Goal: Information Seeking & Learning: Learn about a topic

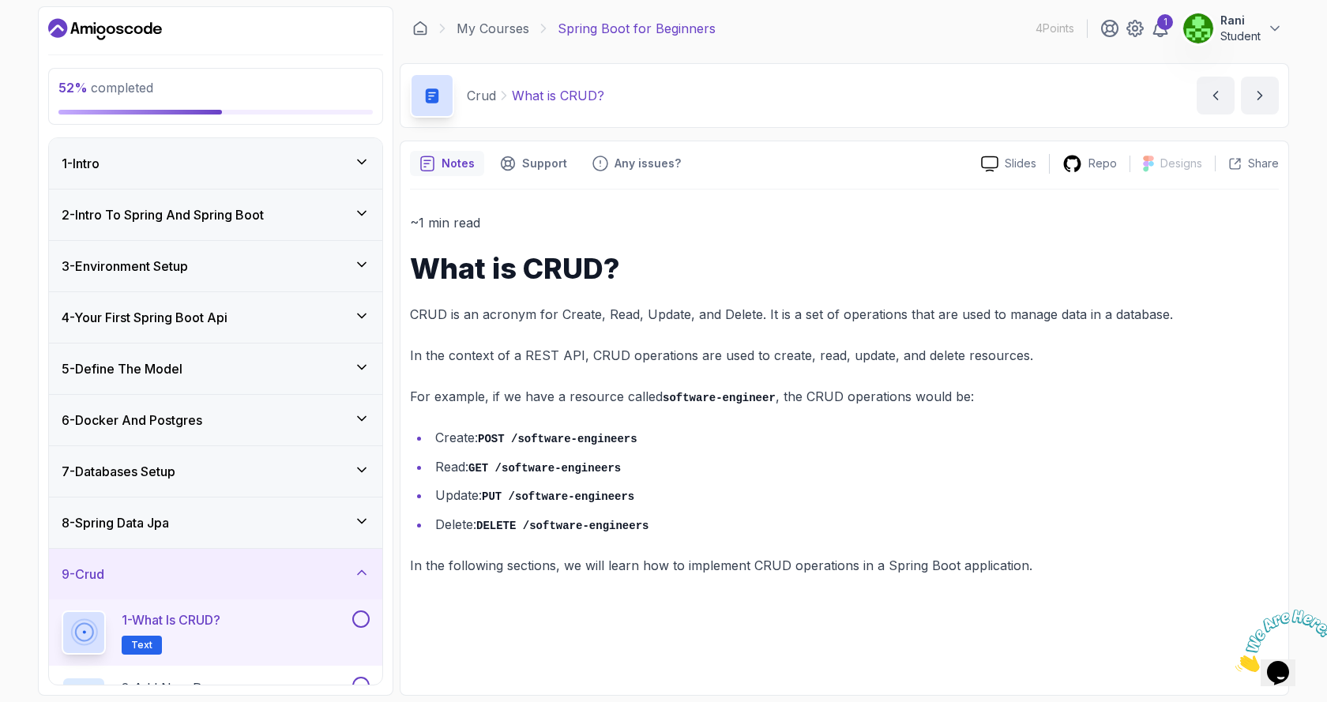
scroll to position [227, 0]
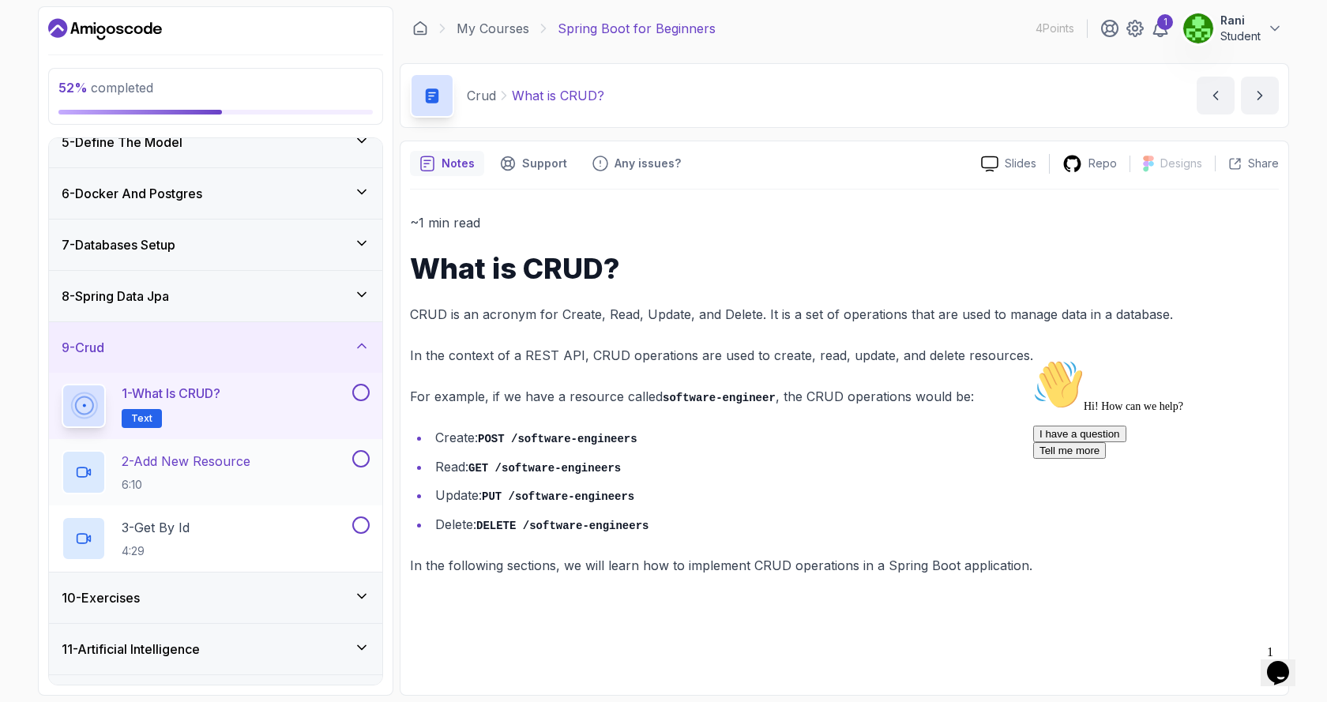
click at [186, 465] on p "2 - Add New Resource" at bounding box center [186, 461] width 129 height 19
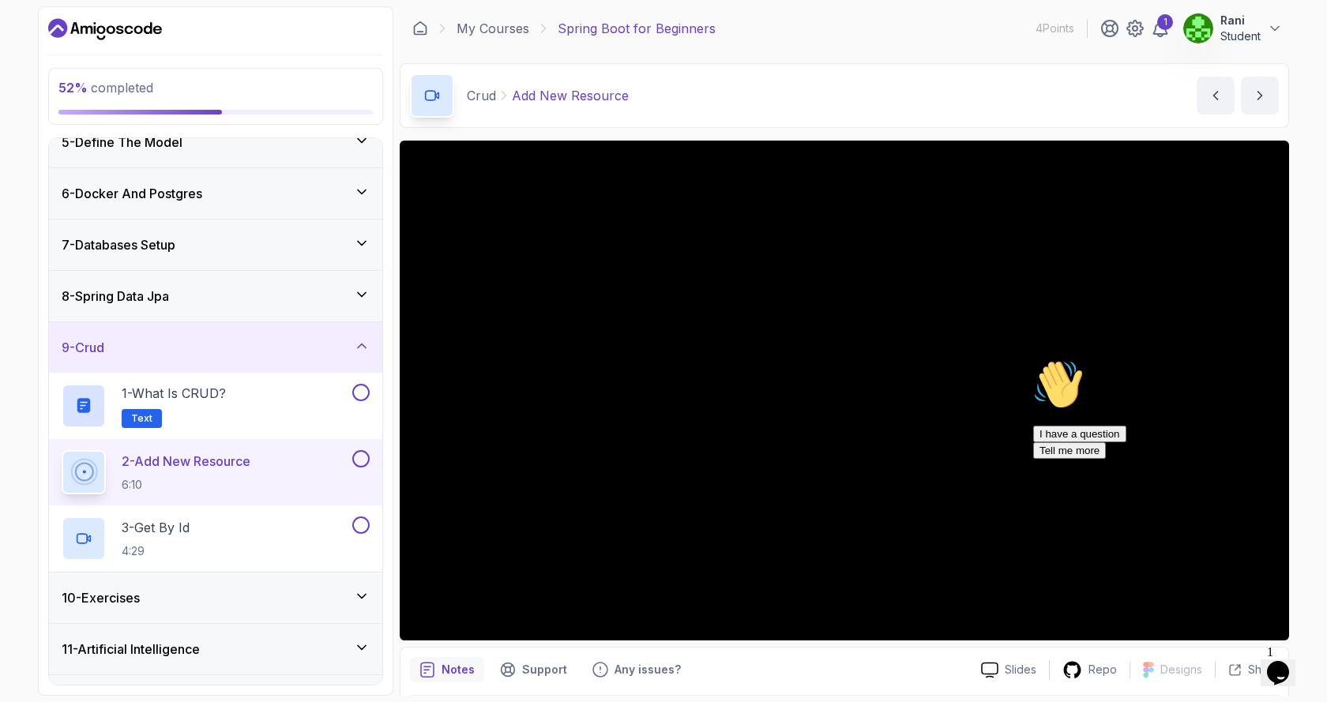
click at [1033, 359] on icon "Chat attention grabber" at bounding box center [1033, 359] width 0 height 0
click at [456, 667] on p "Notes" at bounding box center [457, 670] width 33 height 16
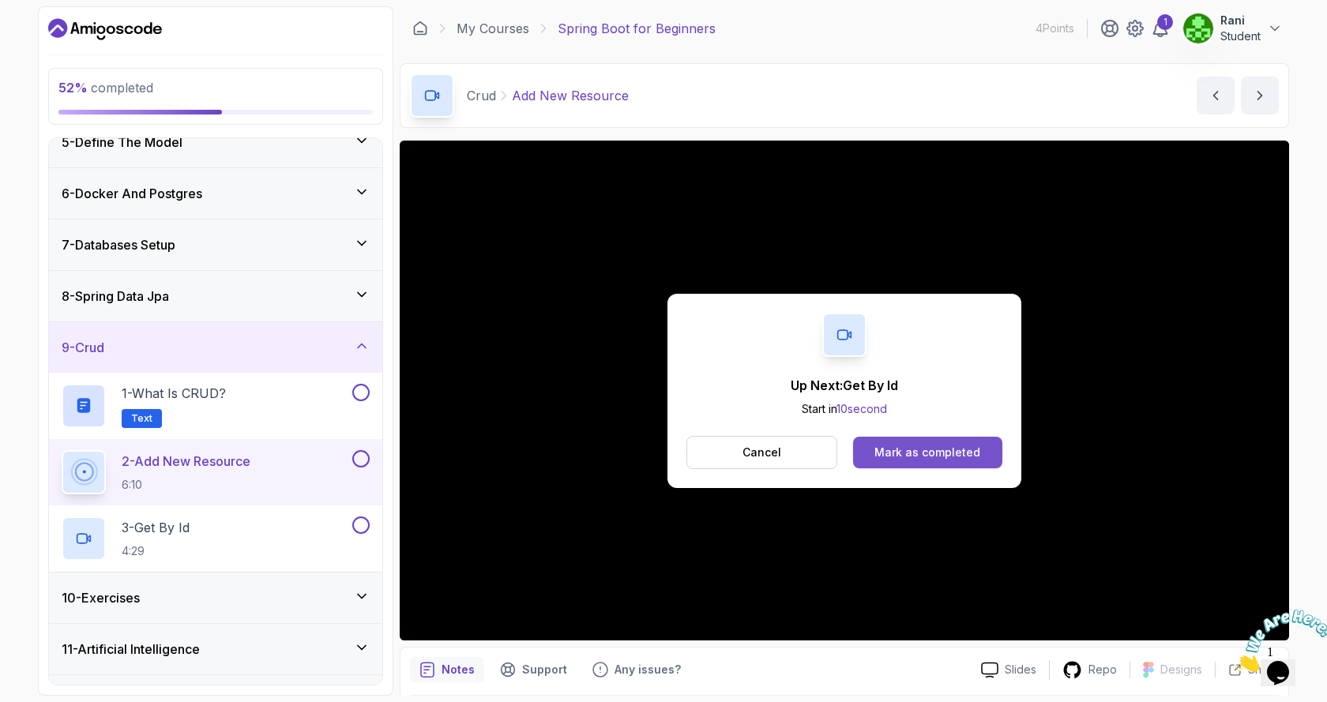
click at [978, 460] on div "Mark as completed" at bounding box center [927, 453] width 106 height 16
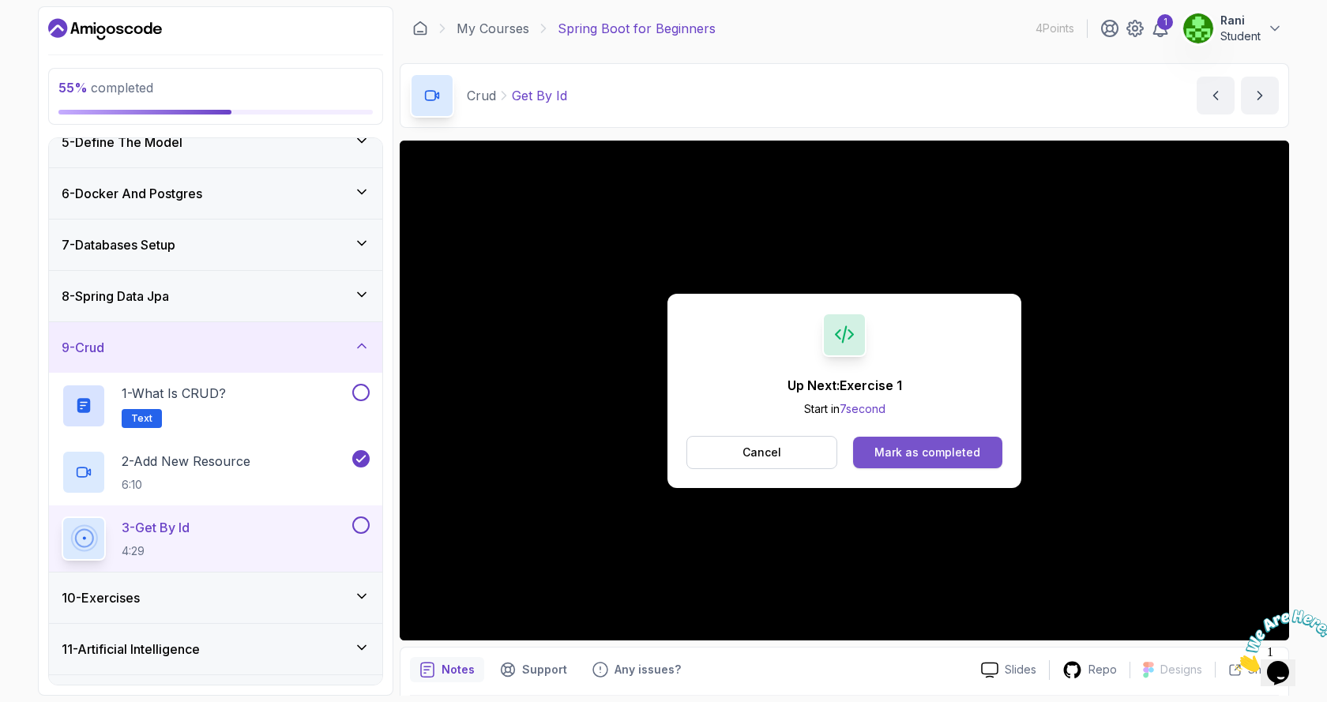
click at [889, 460] on div "Mark as completed" at bounding box center [927, 453] width 106 height 16
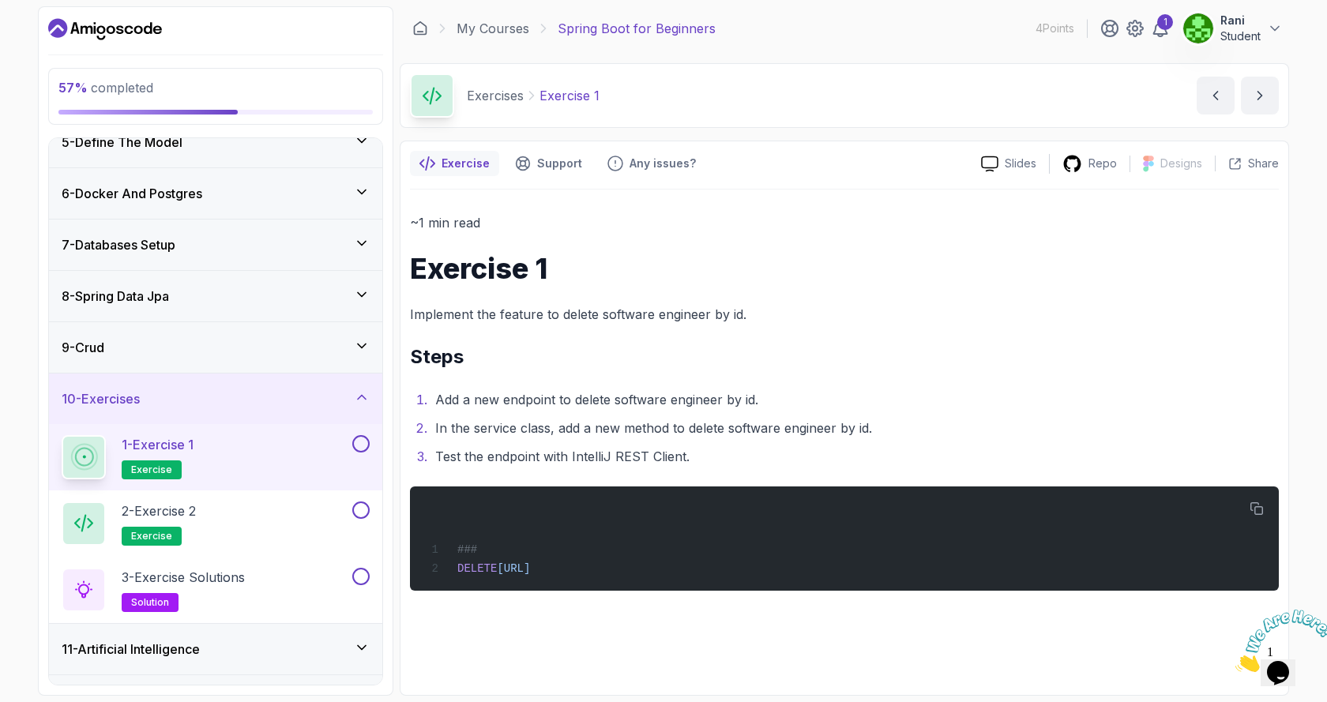
click at [161, 441] on p "1 - Exercise 1" at bounding box center [158, 444] width 72 height 19
click at [364, 445] on button at bounding box center [360, 443] width 17 height 17
click at [173, 515] on p "2 - Exercise 2" at bounding box center [159, 510] width 74 height 19
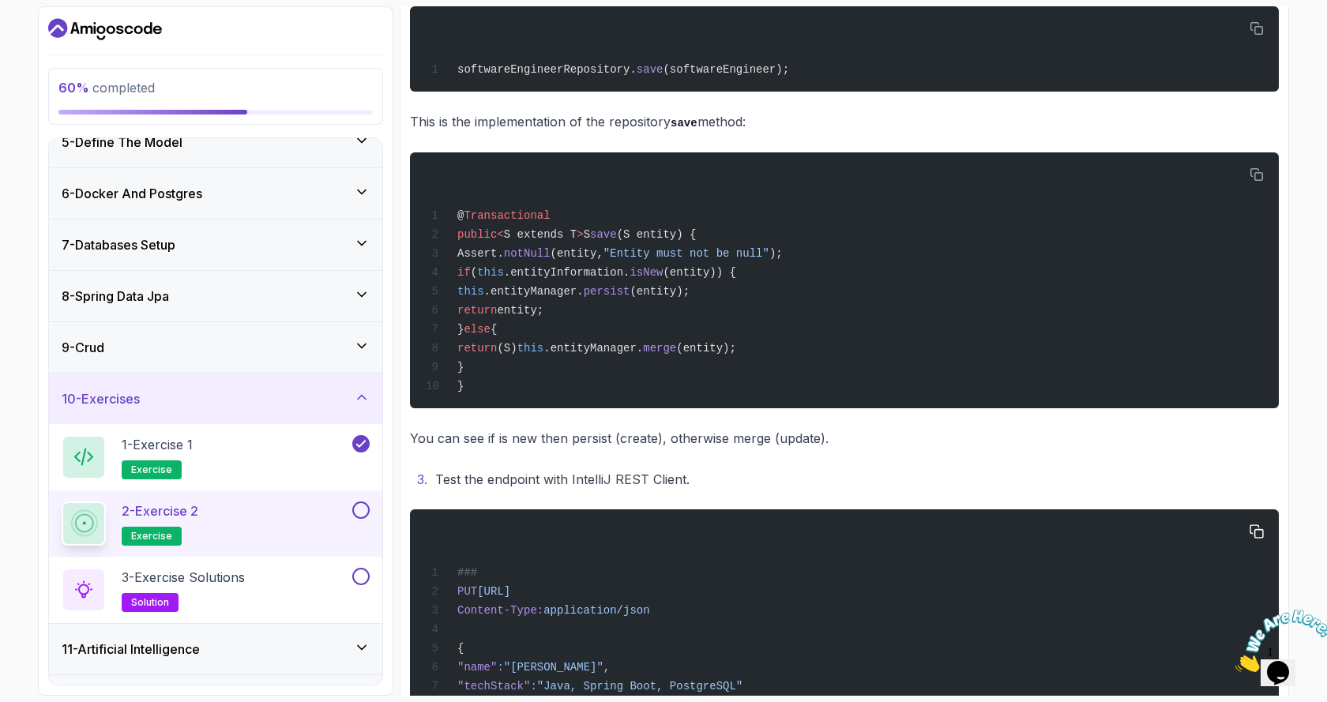
scroll to position [531, 0]
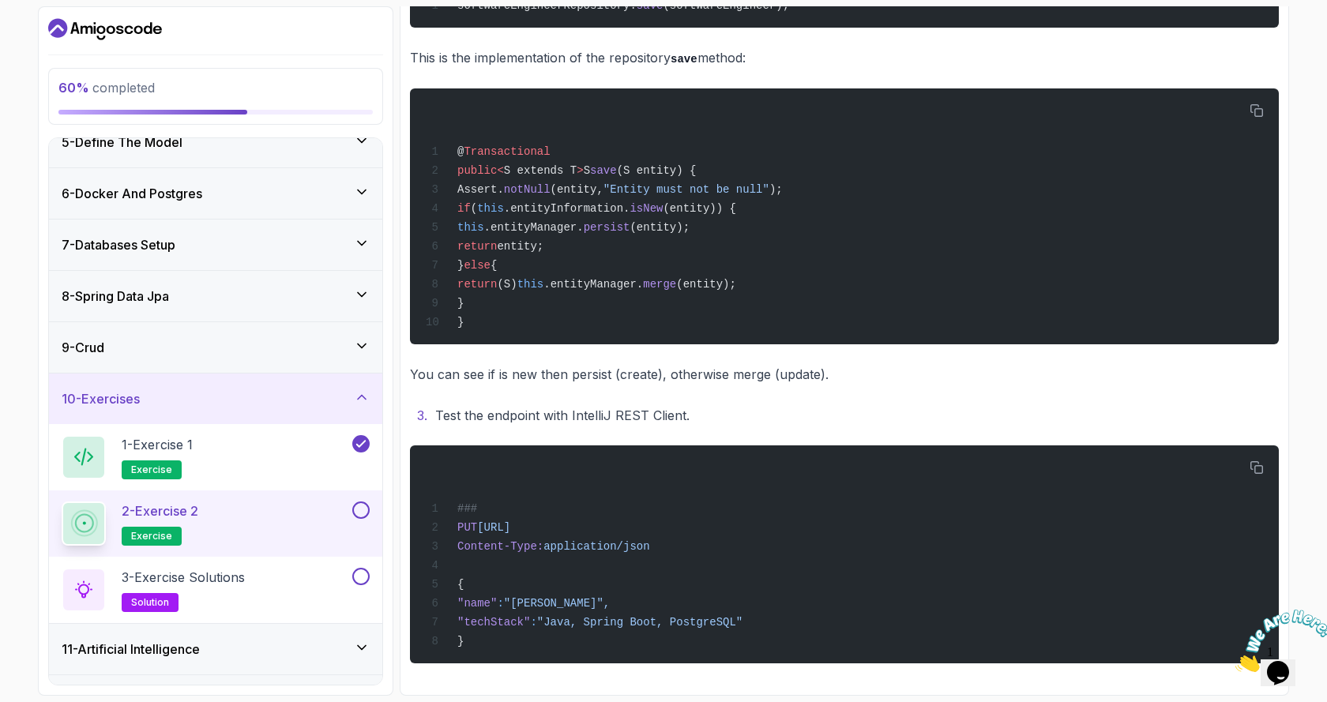
click at [363, 509] on button at bounding box center [360, 509] width 17 height 17
click at [193, 578] on p "3 - Exercise Solutions" at bounding box center [183, 577] width 123 height 19
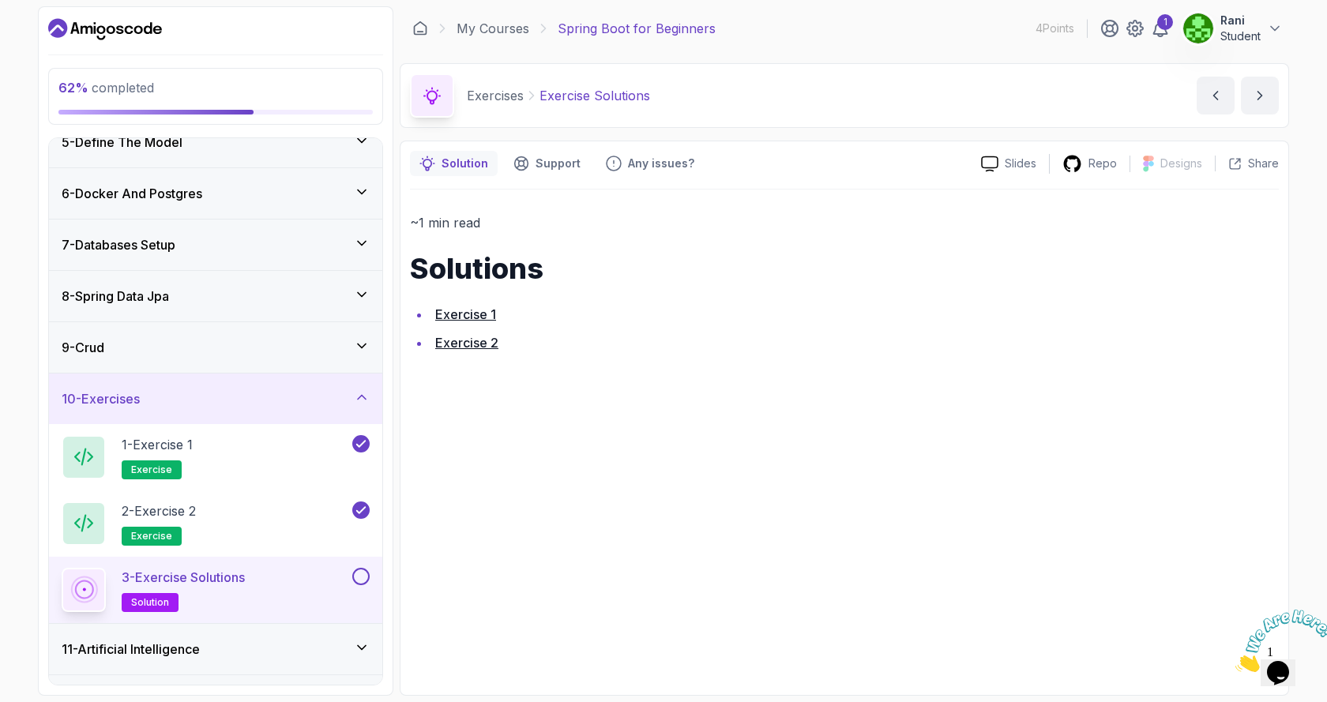
click at [370, 579] on div "3 - Exercise Solutions solution" at bounding box center [215, 590] width 333 height 66
click at [205, 580] on p "3 - Exercise Solutions" at bounding box center [183, 577] width 123 height 19
click at [474, 317] on link "Exercise 1" at bounding box center [465, 314] width 61 height 16
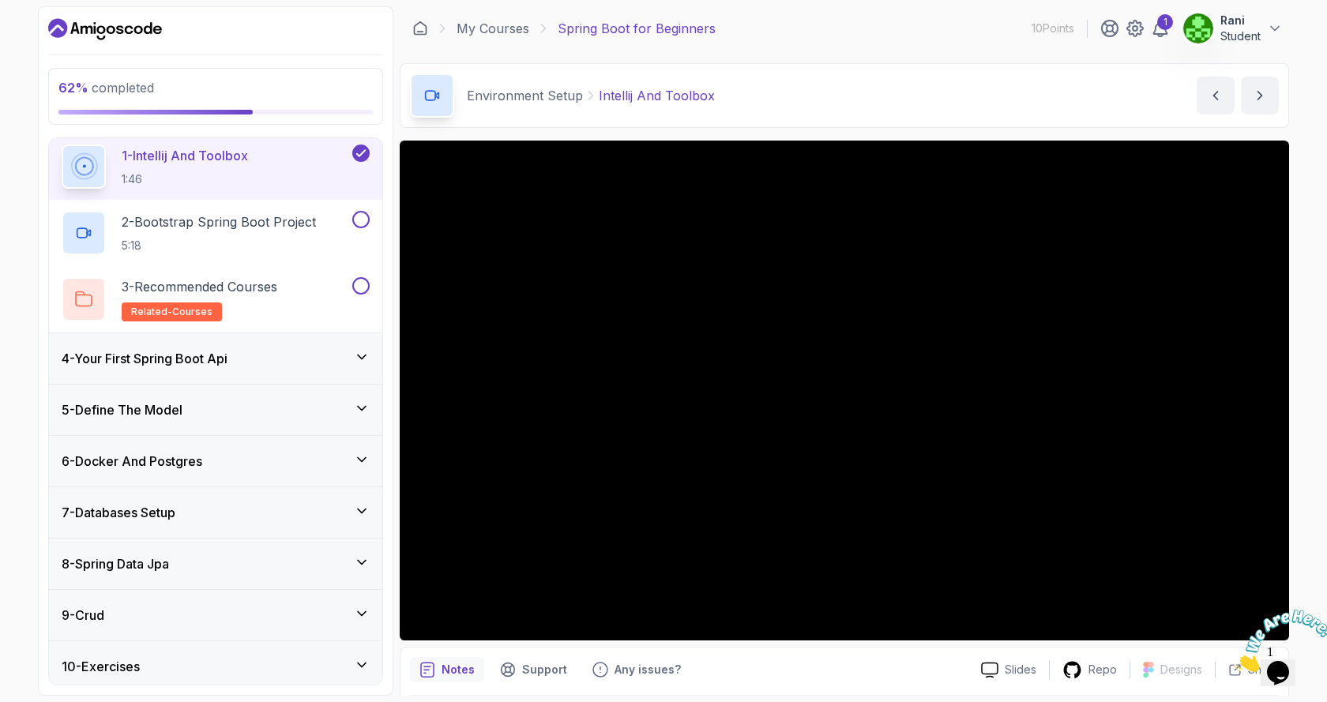
scroll to position [268, 0]
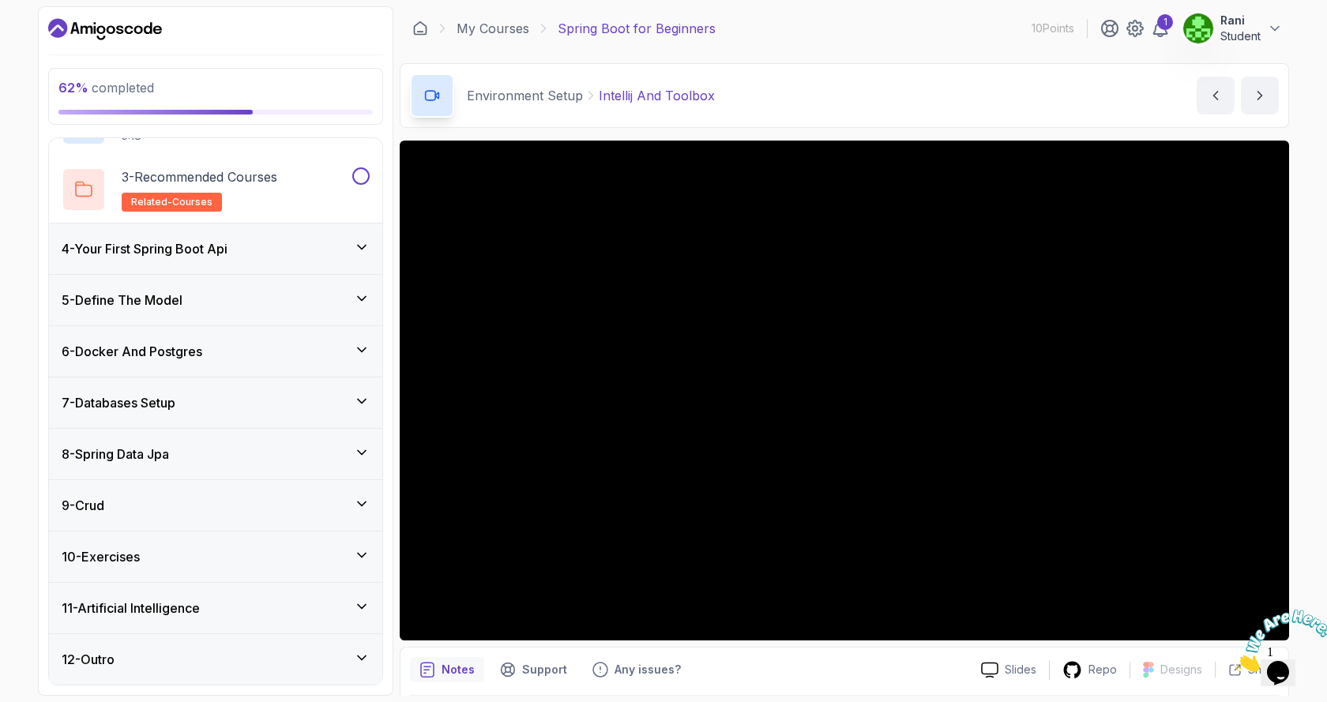
click at [121, 557] on h3 "10 - Exercises" at bounding box center [101, 556] width 78 height 19
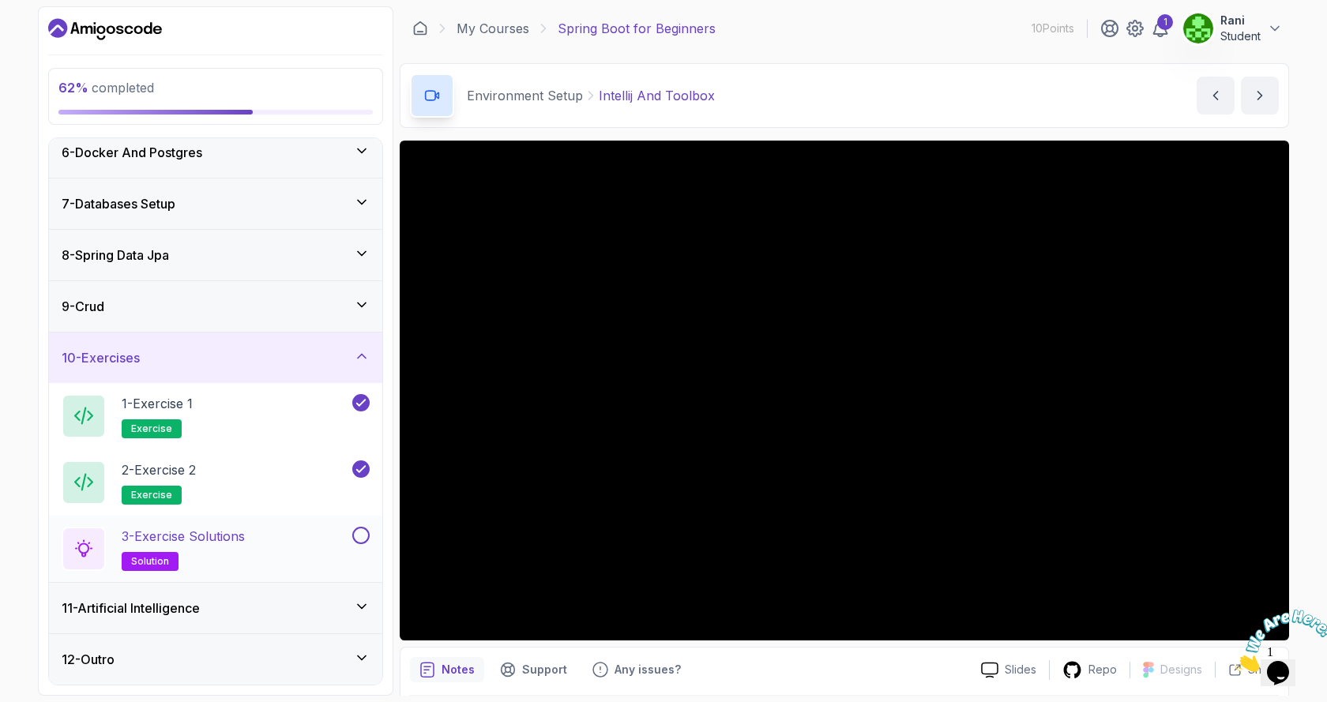
click at [192, 539] on p "3 - Exercise Solutions" at bounding box center [183, 536] width 123 height 19
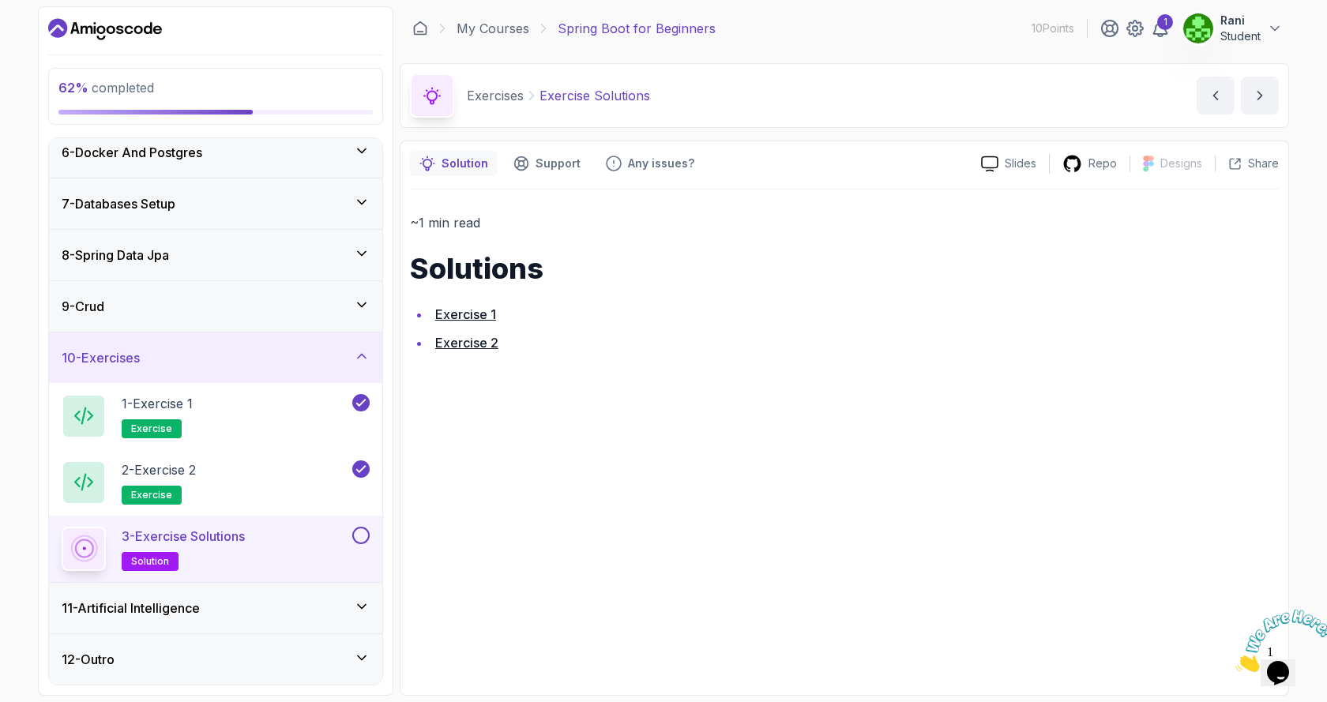
click at [471, 340] on link "Exercise 2" at bounding box center [466, 343] width 63 height 16
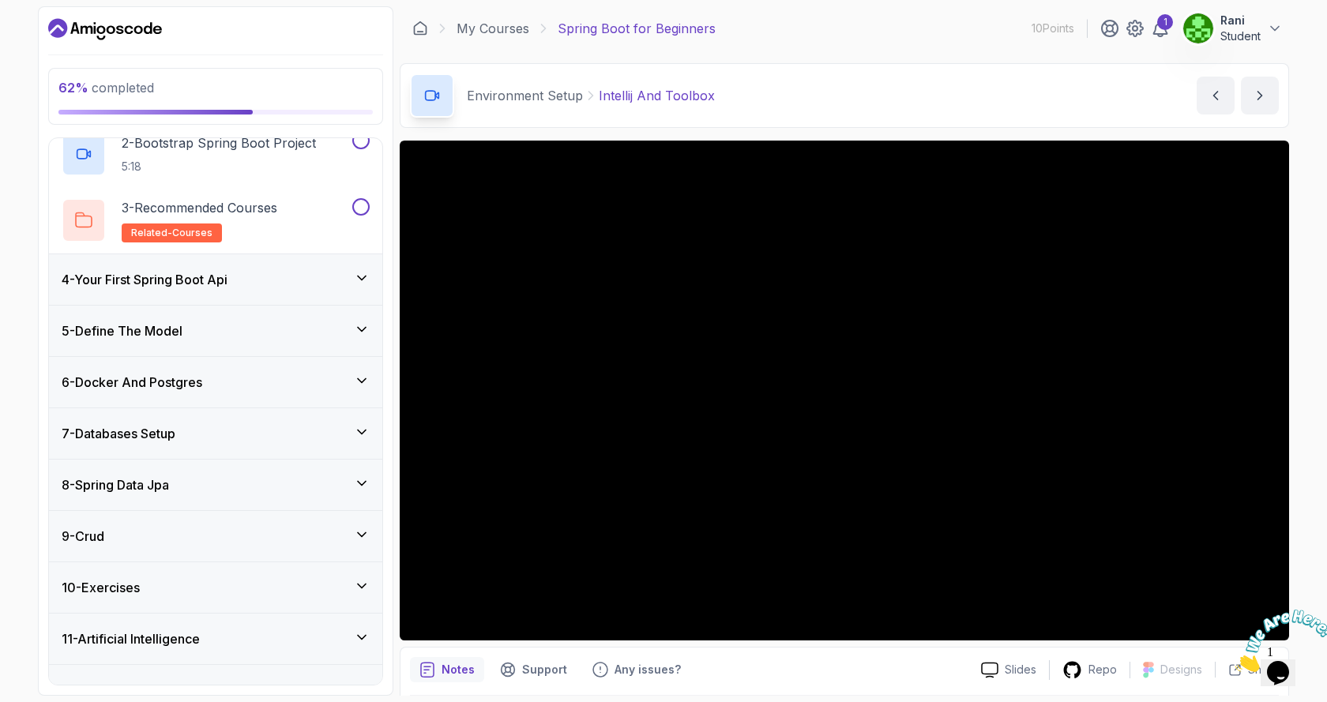
scroll to position [268, 0]
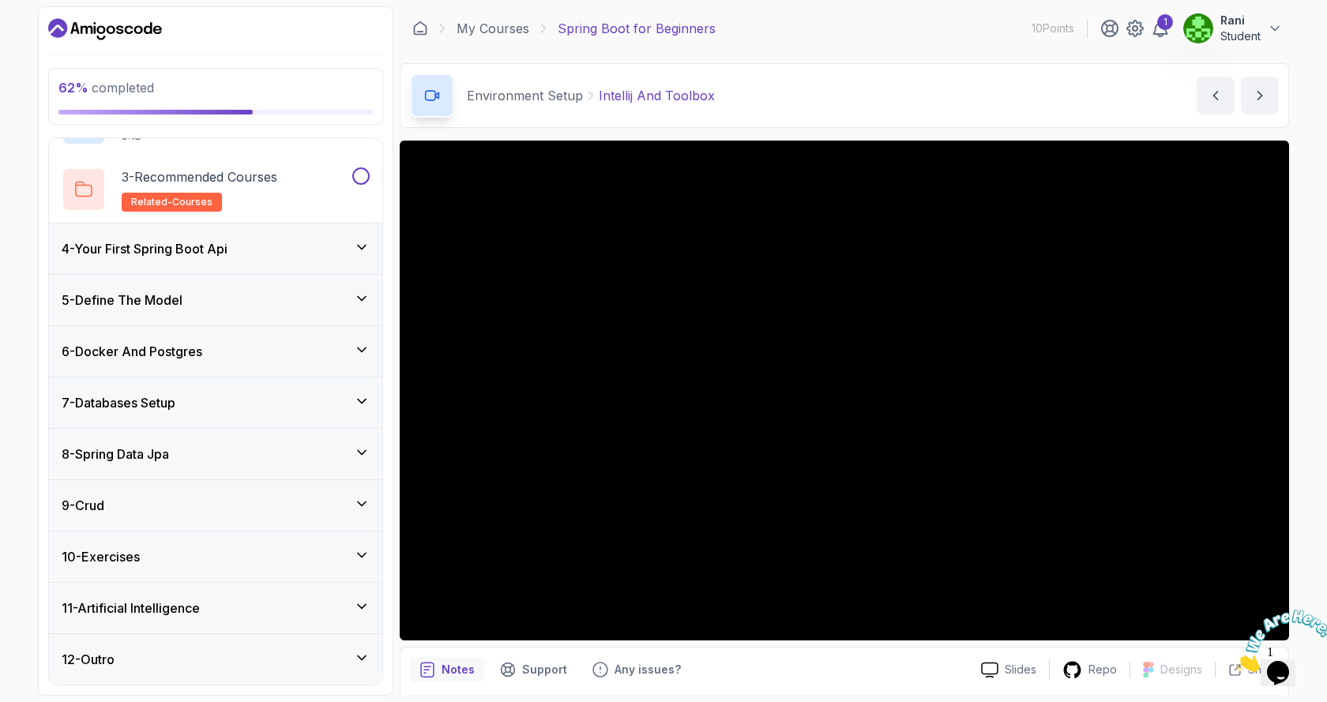
click at [204, 591] on div "11 - Artificial Intelligence" at bounding box center [215, 608] width 333 height 51
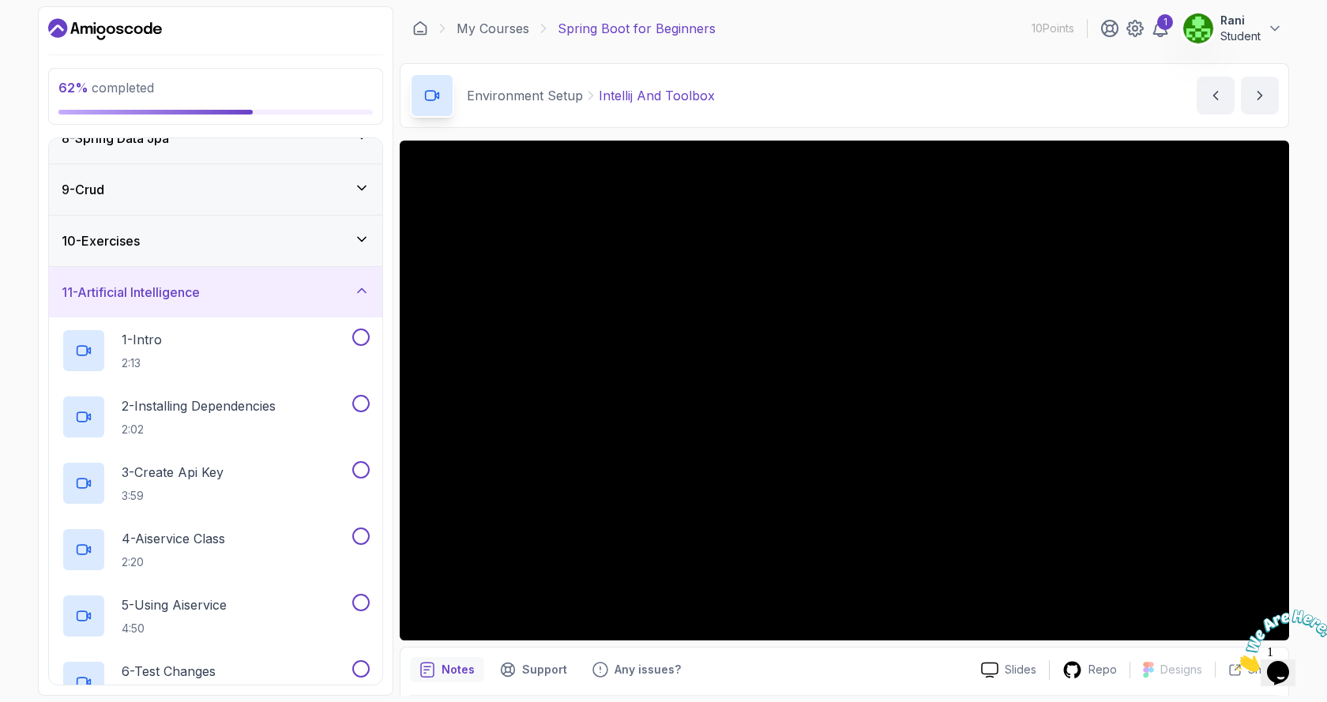
scroll to position [227, 0]
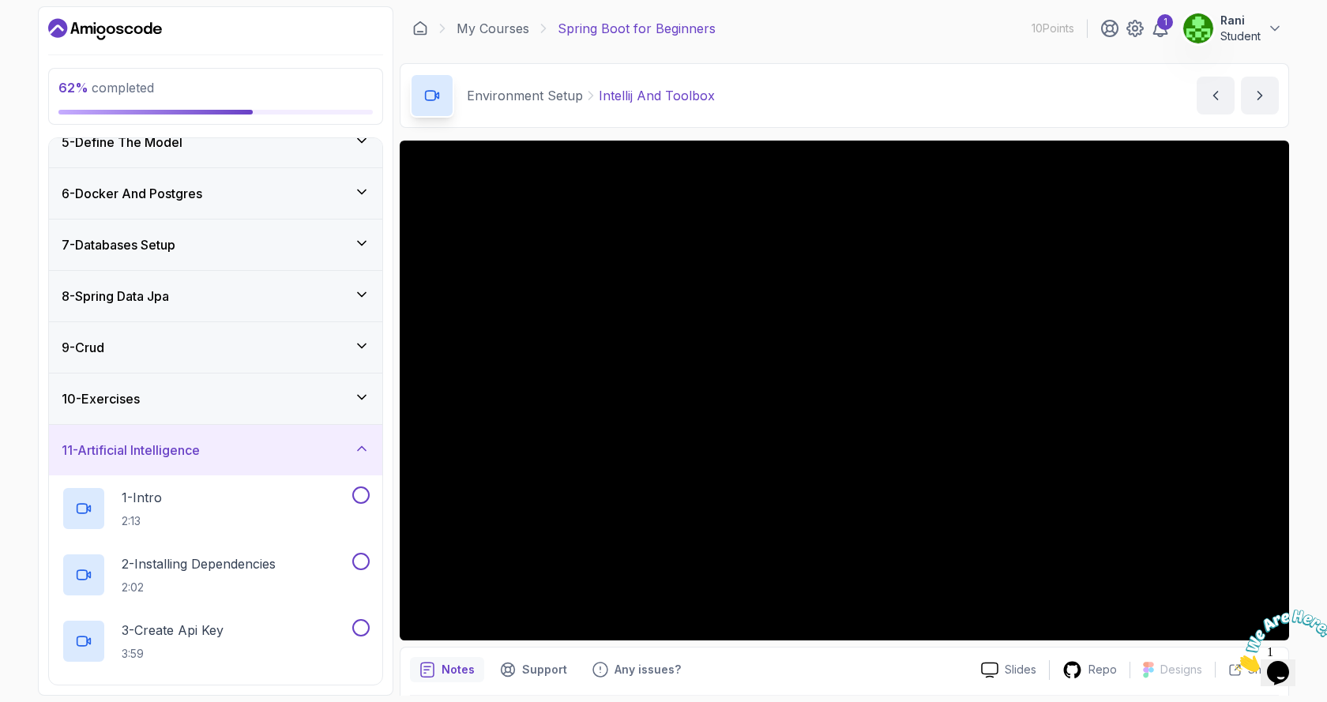
click at [159, 405] on div "10 - Exercises" at bounding box center [216, 398] width 308 height 19
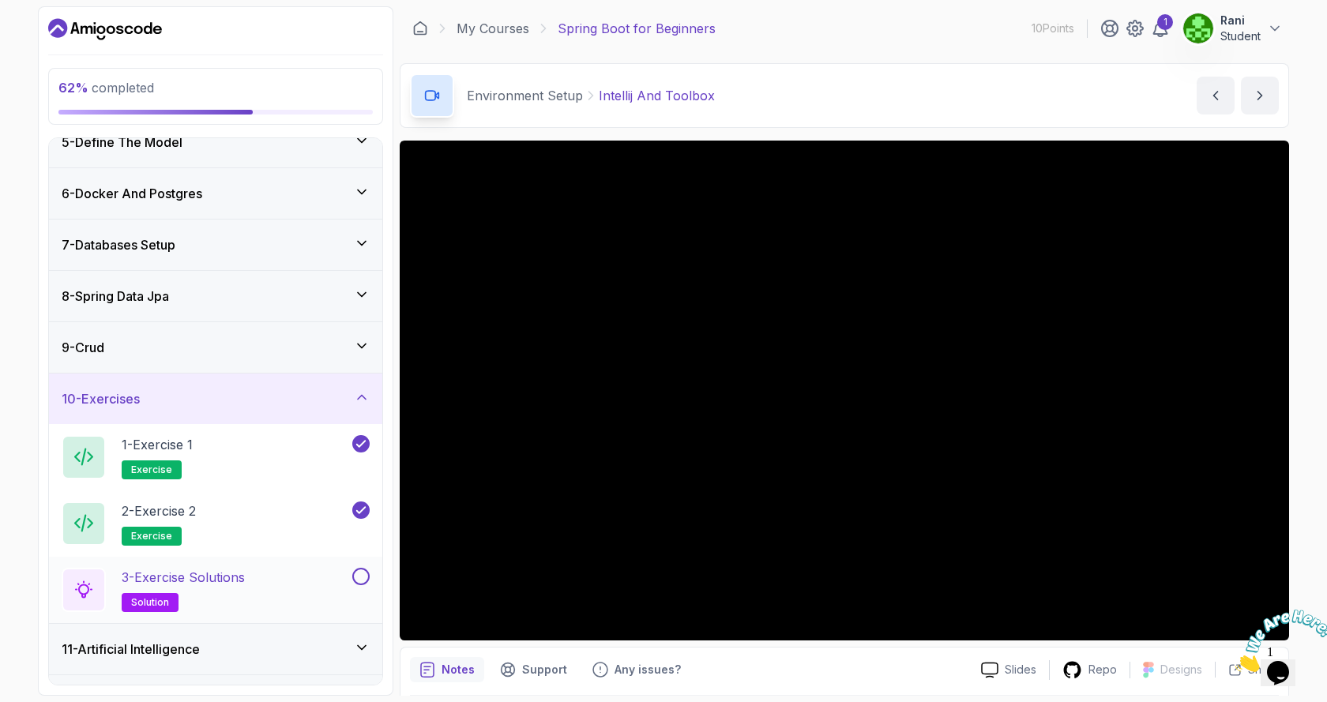
click at [359, 577] on button at bounding box center [360, 576] width 17 height 17
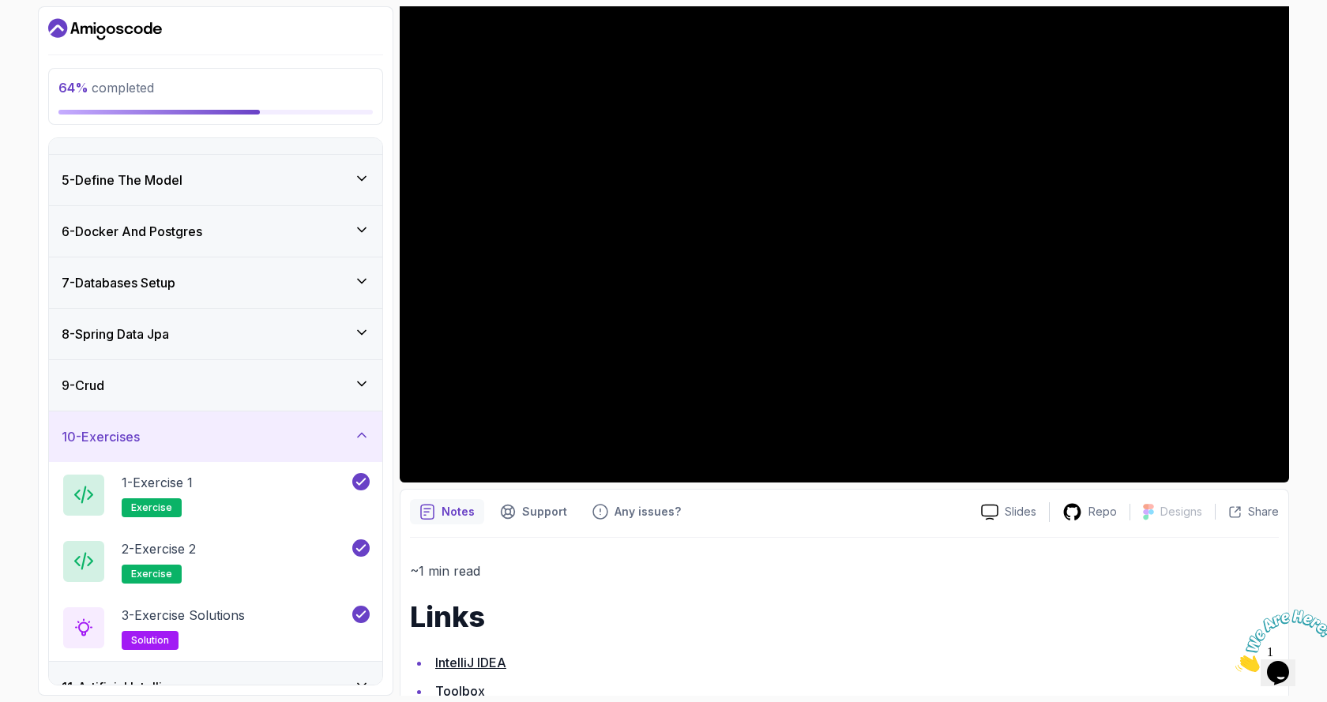
scroll to position [203, 0]
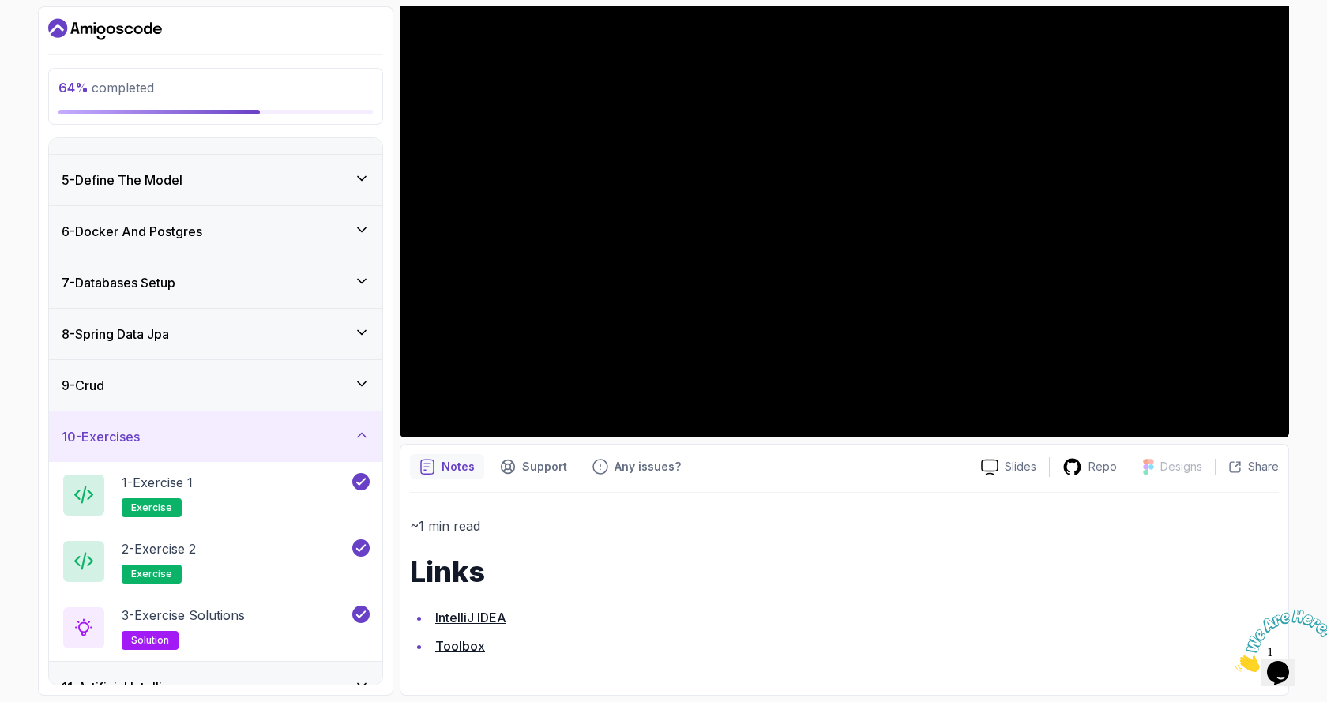
click at [292, 439] on div "10 - Exercises" at bounding box center [216, 436] width 308 height 19
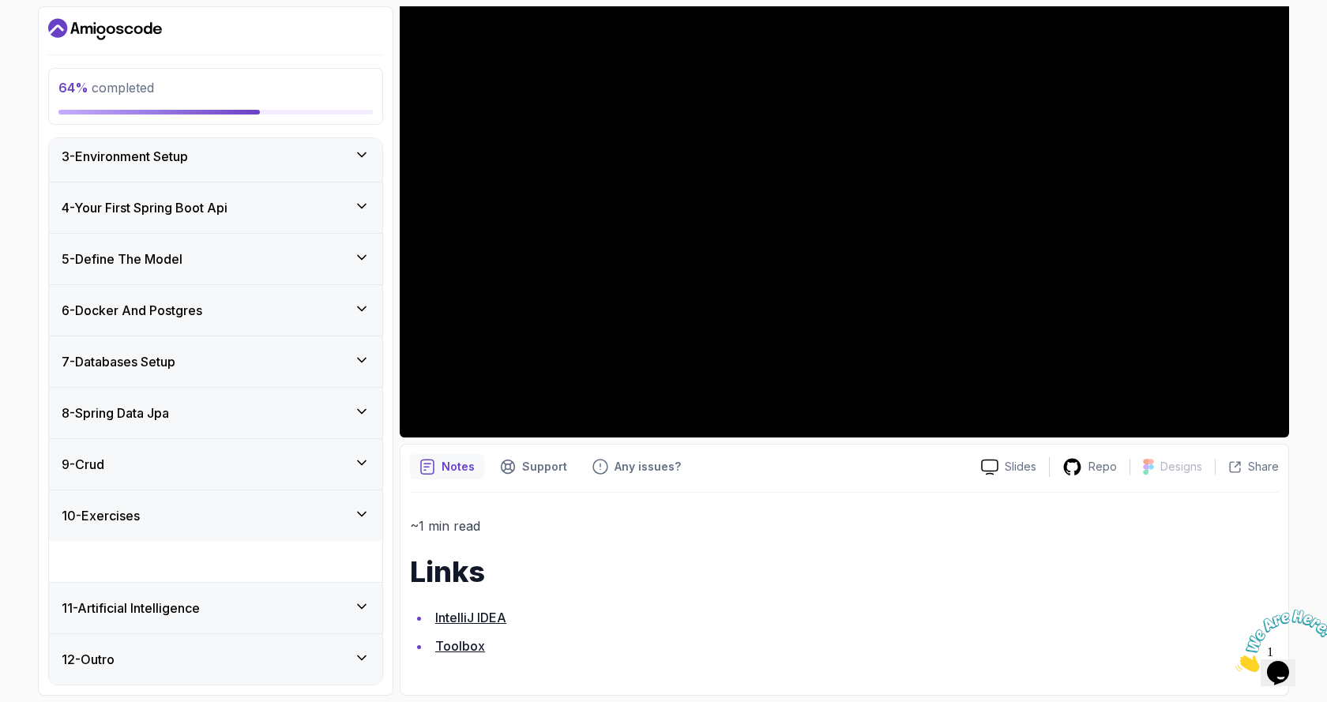
scroll to position [69, 0]
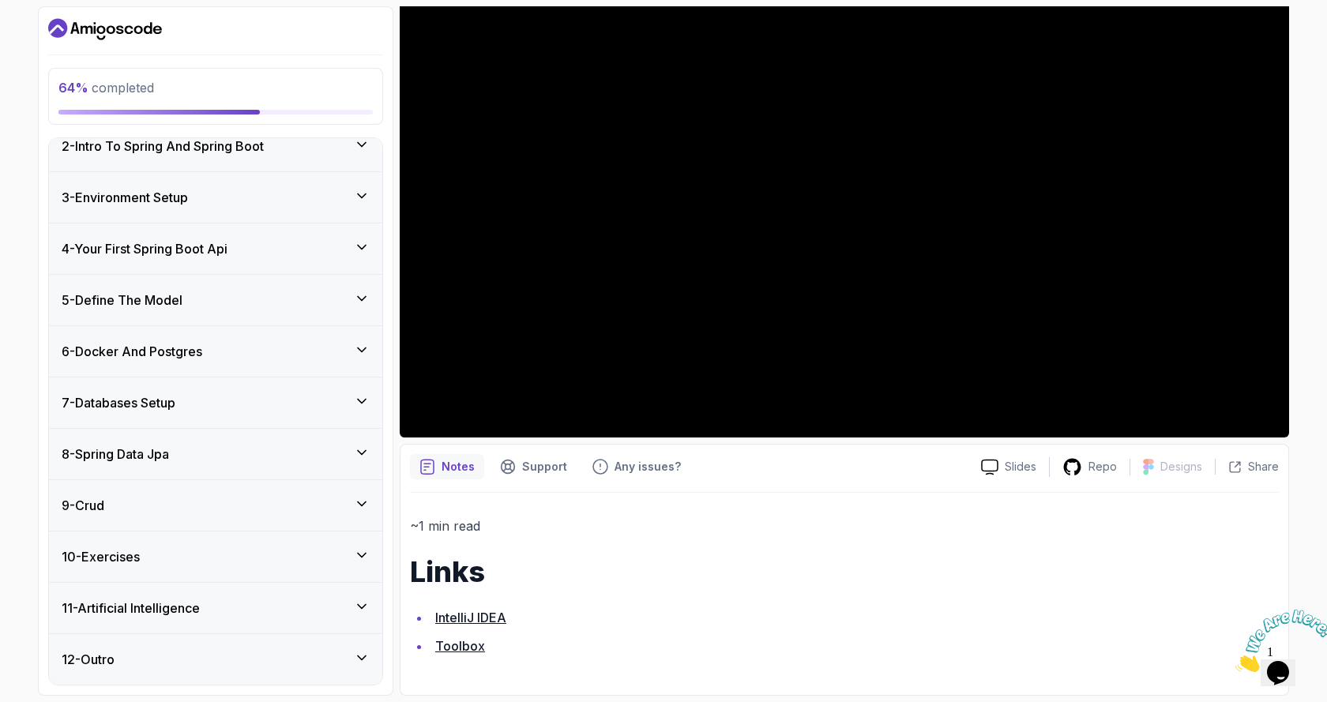
click at [180, 607] on h3 "11 - Artificial Intelligence" at bounding box center [131, 608] width 138 height 19
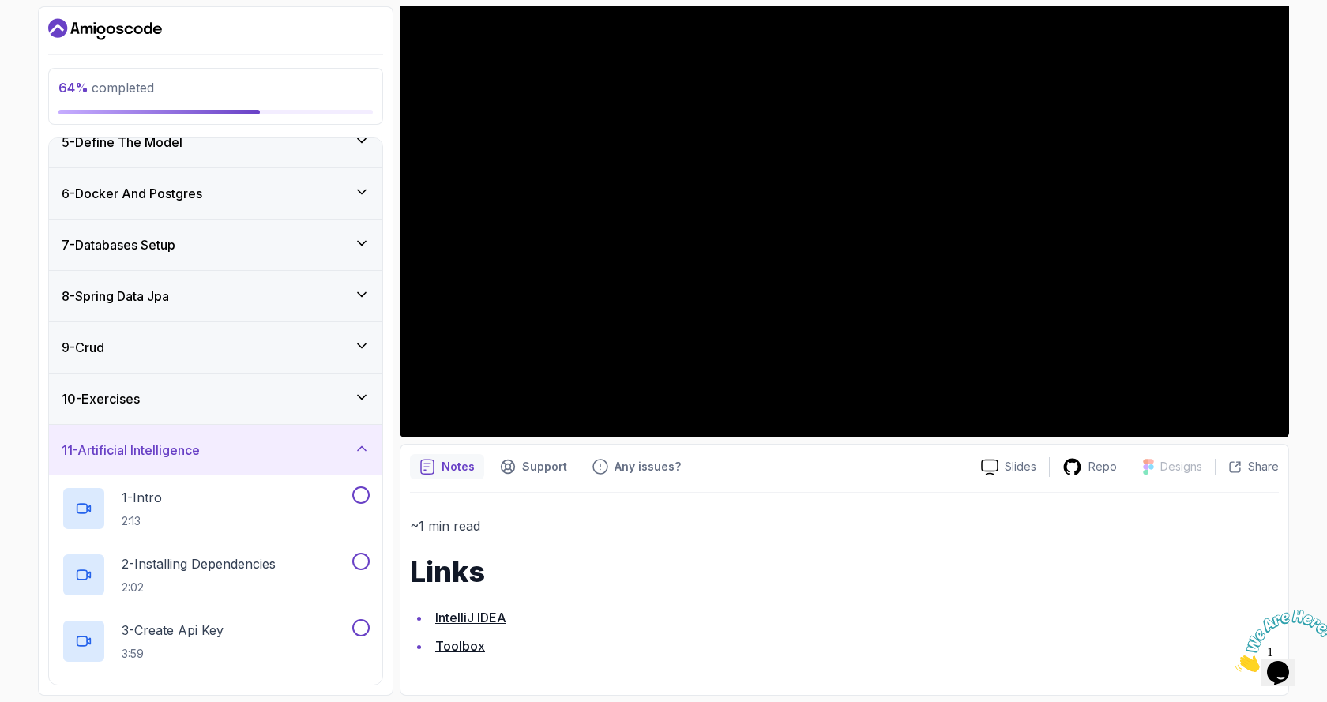
scroll to position [385, 0]
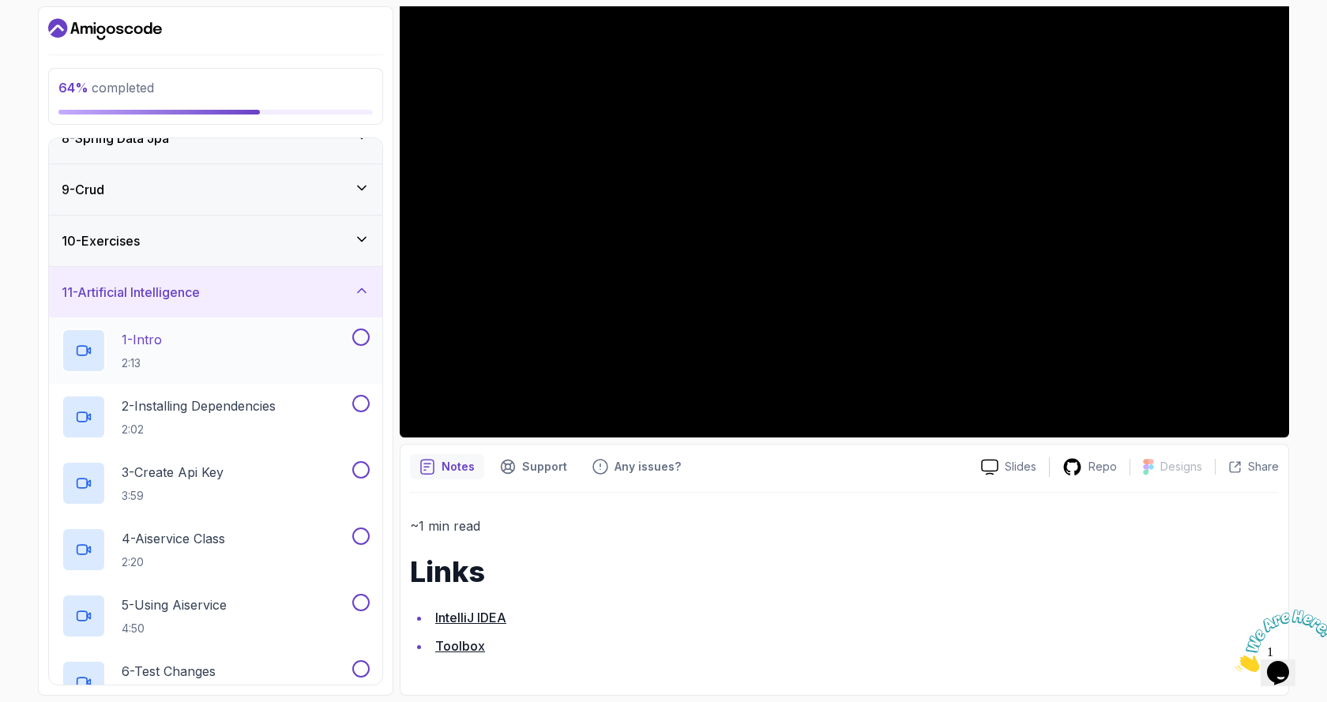
click at [147, 338] on p "1 - Intro" at bounding box center [142, 339] width 40 height 19
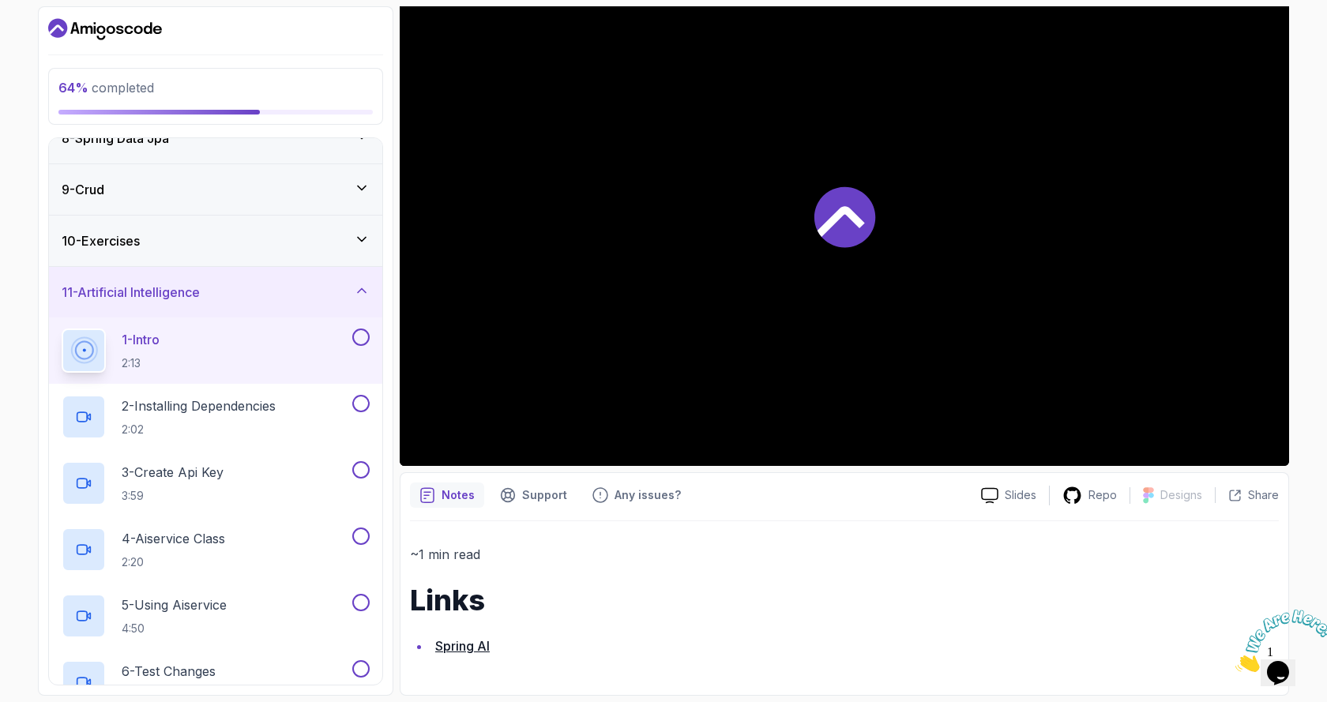
scroll to position [175, 0]
click at [948, 478] on div "Notes Support Any issues? Slides Repo Designs Design not available Share ~1 min…" at bounding box center [844, 583] width 889 height 223
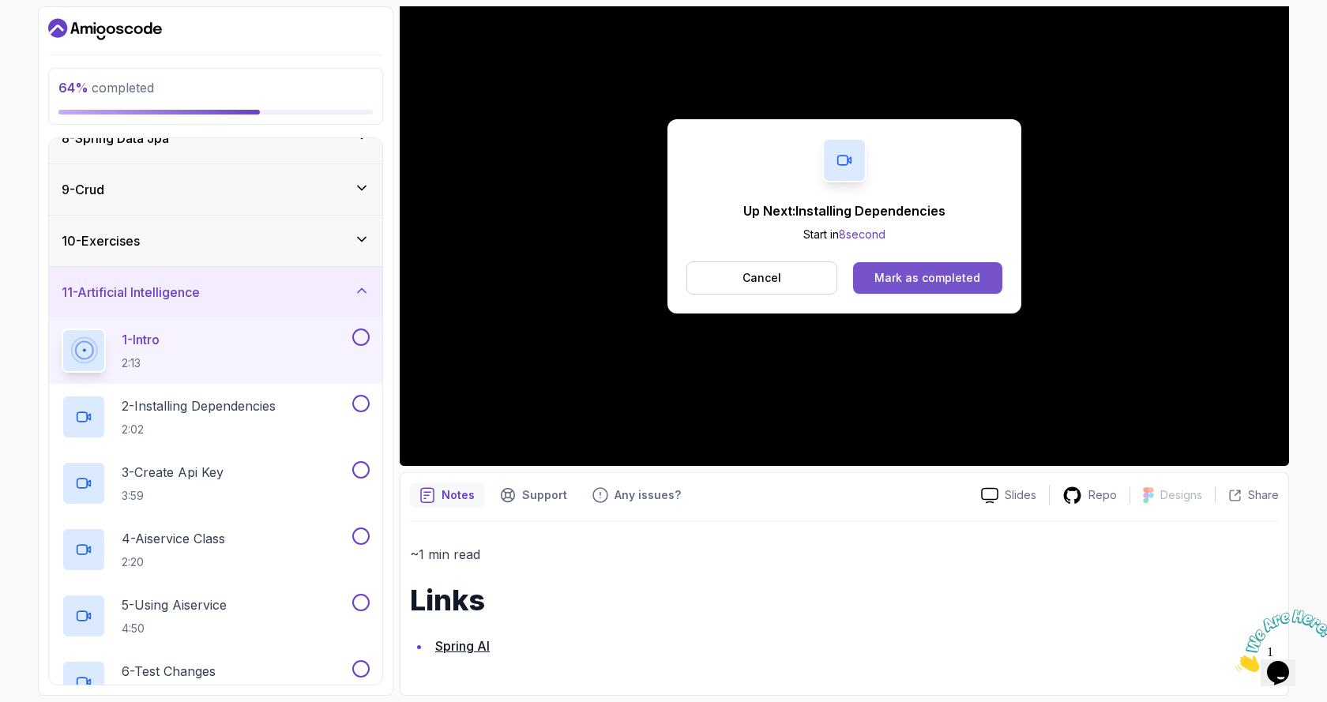
click at [956, 280] on div "Mark as completed" at bounding box center [927, 278] width 106 height 16
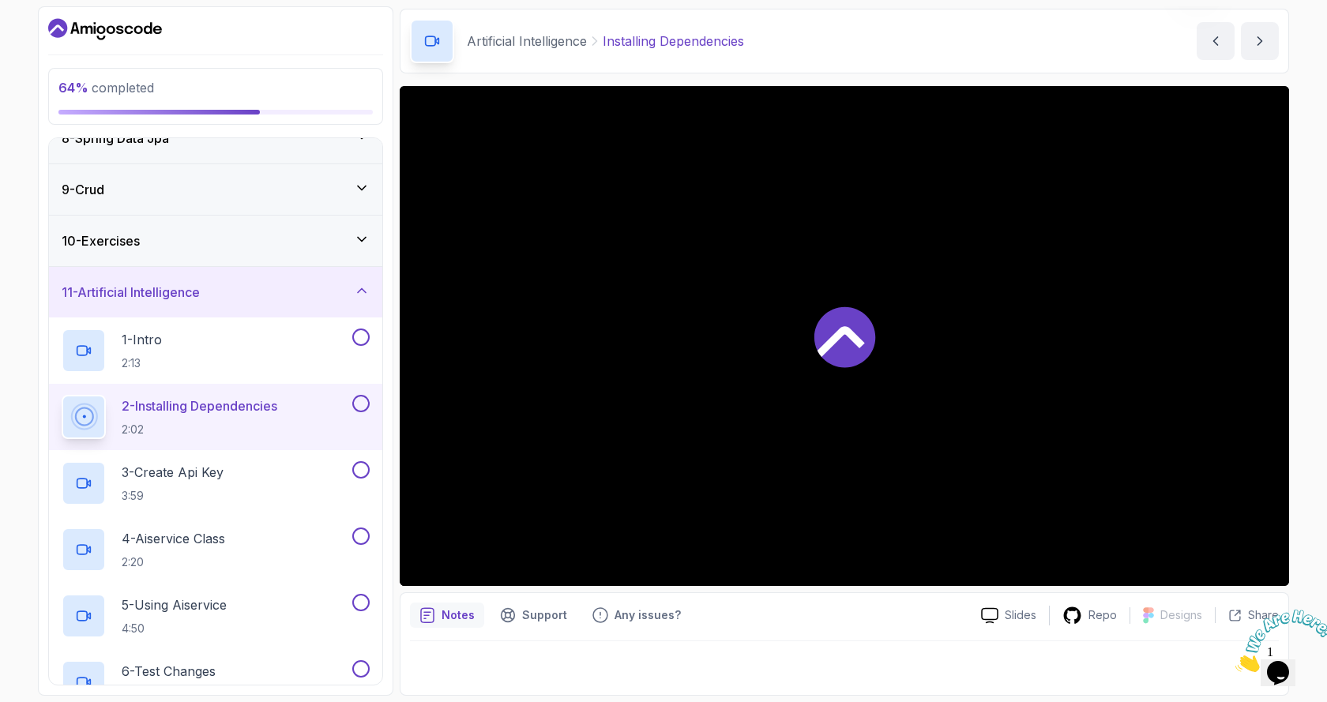
scroll to position [54, 0]
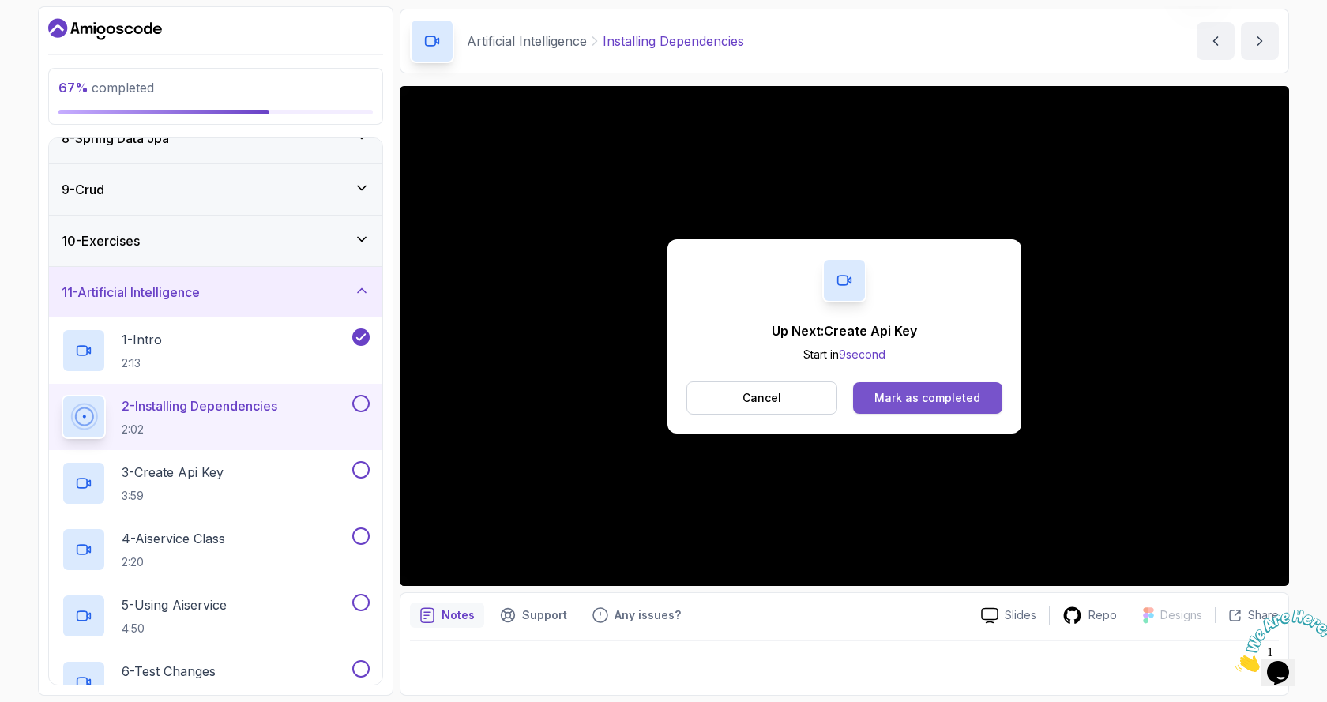
click at [941, 401] on div "Mark as completed" at bounding box center [927, 398] width 106 height 16
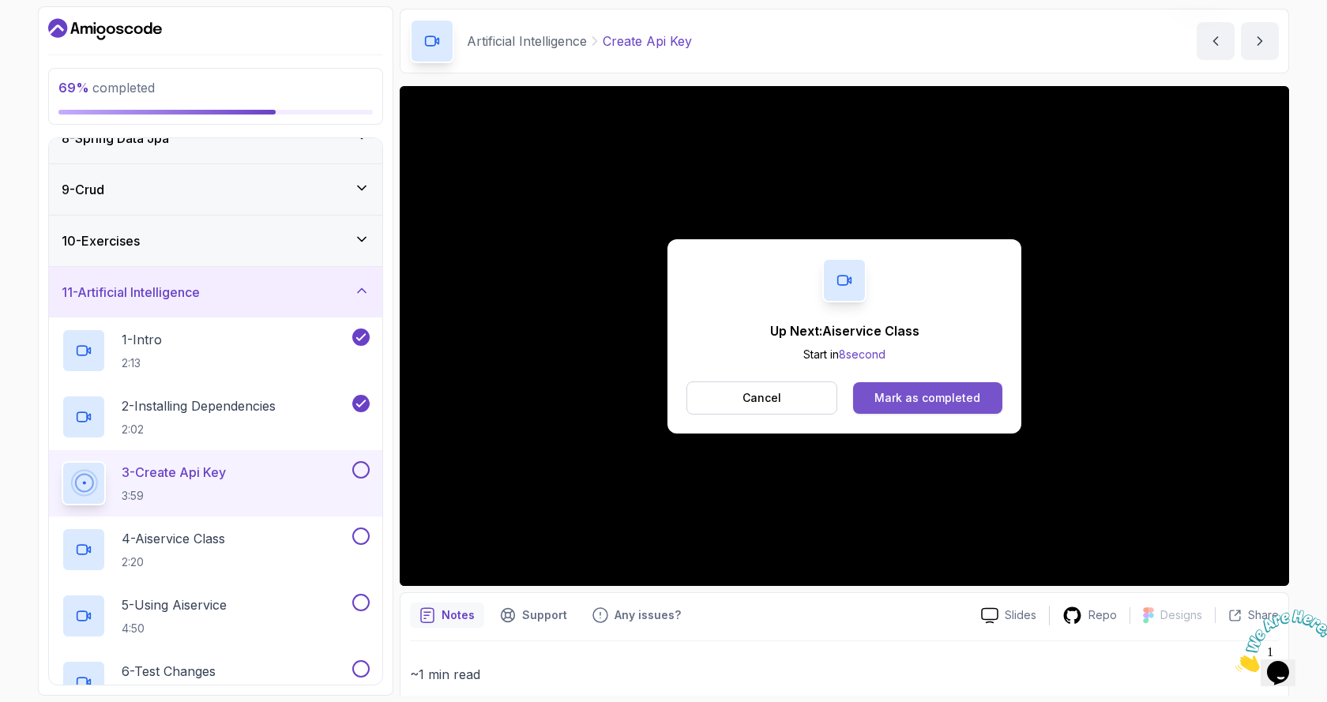
click at [917, 399] on div "Mark as completed" at bounding box center [927, 398] width 106 height 16
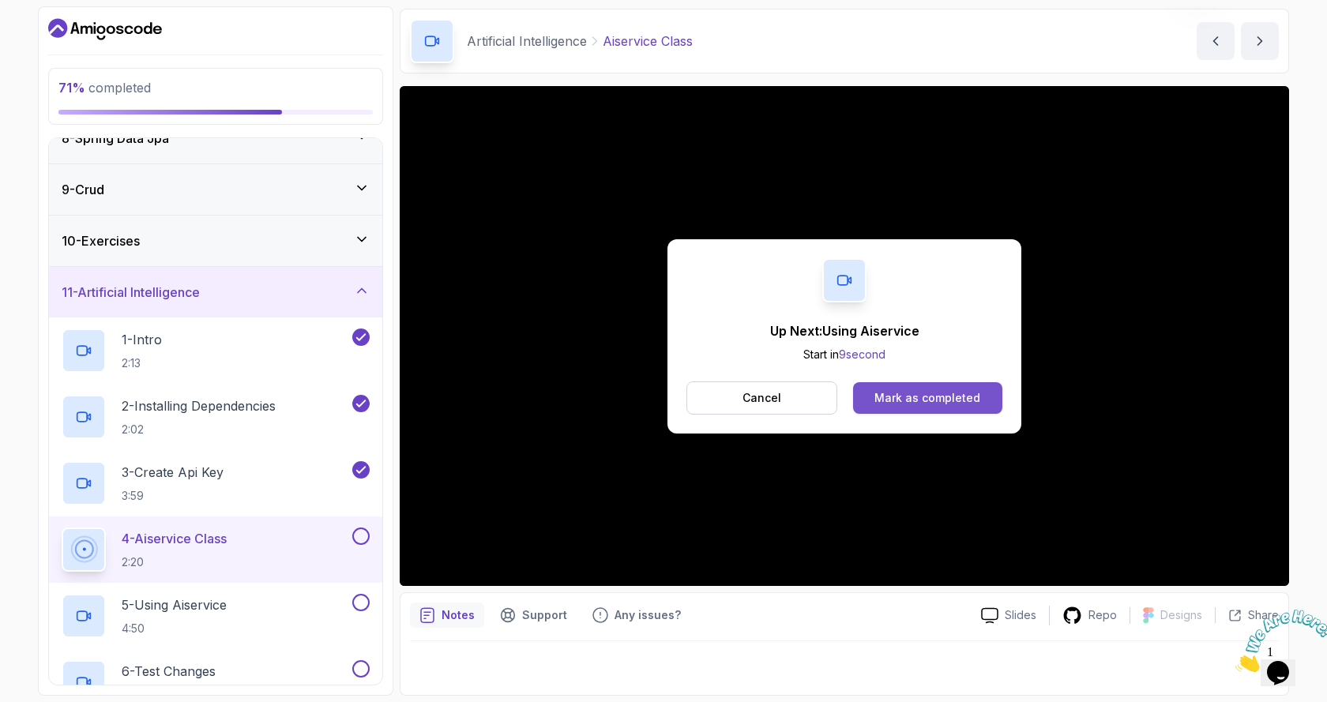
click at [890, 389] on button "Mark as completed" at bounding box center [927, 398] width 149 height 32
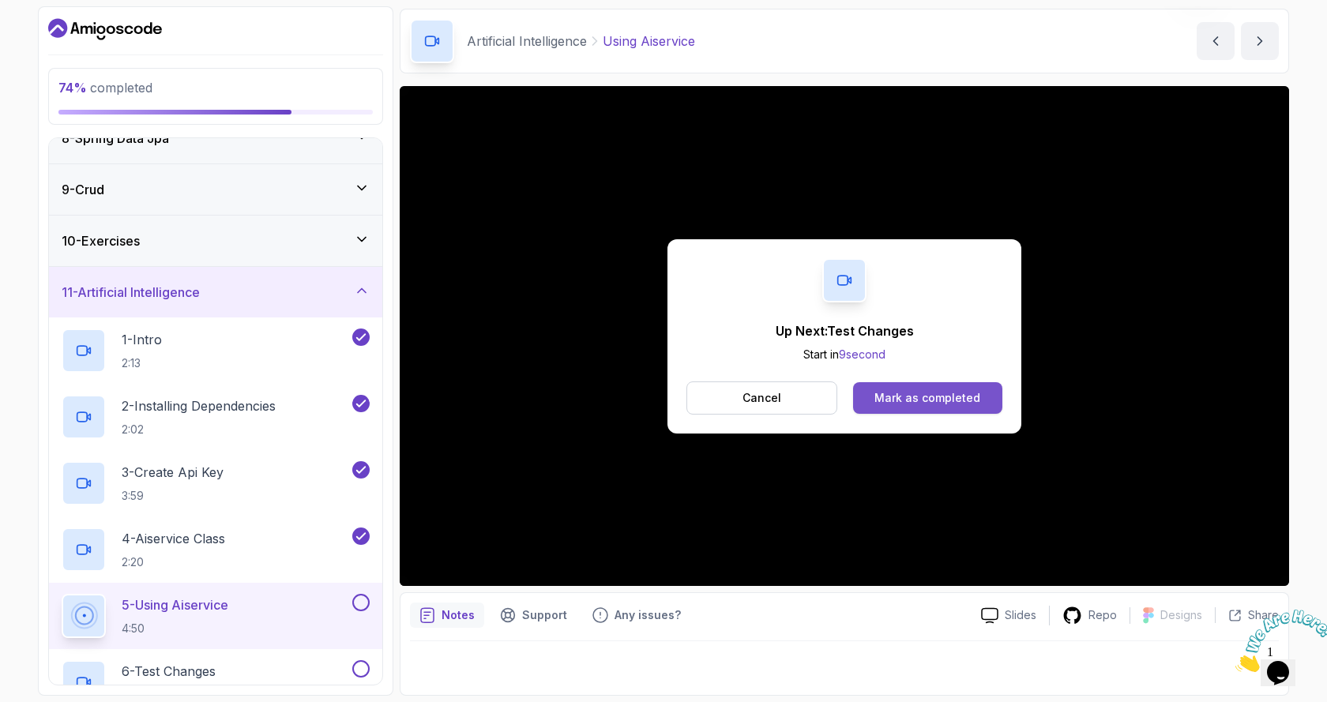
click at [906, 406] on button "Mark as completed" at bounding box center [927, 398] width 149 height 32
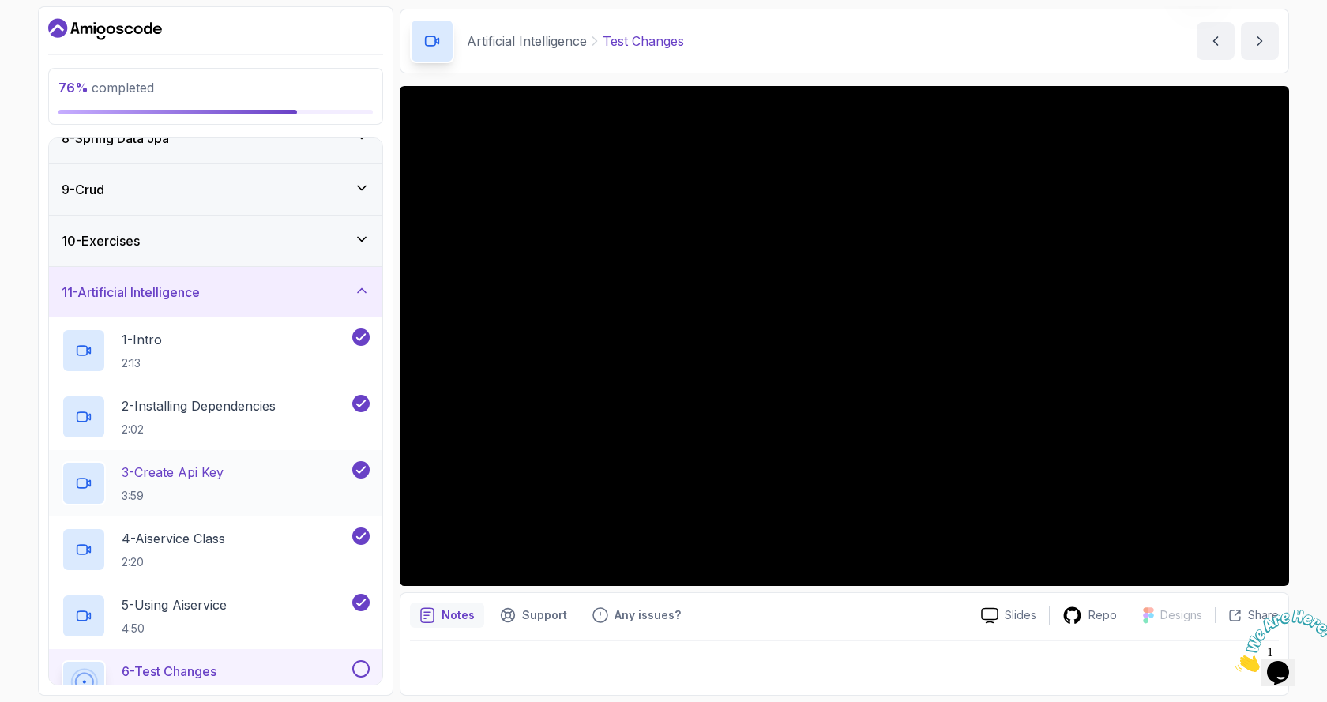
scroll to position [532, 0]
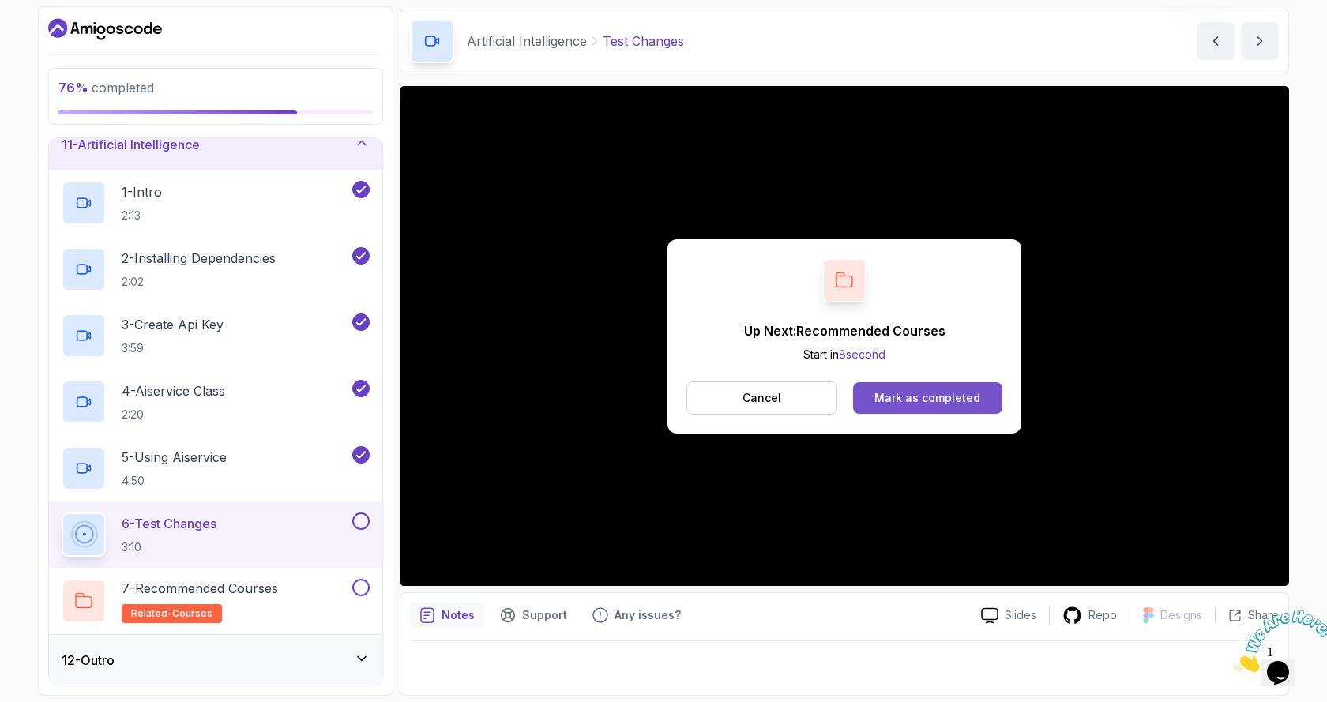
click at [914, 408] on button "Mark as completed" at bounding box center [927, 398] width 149 height 32
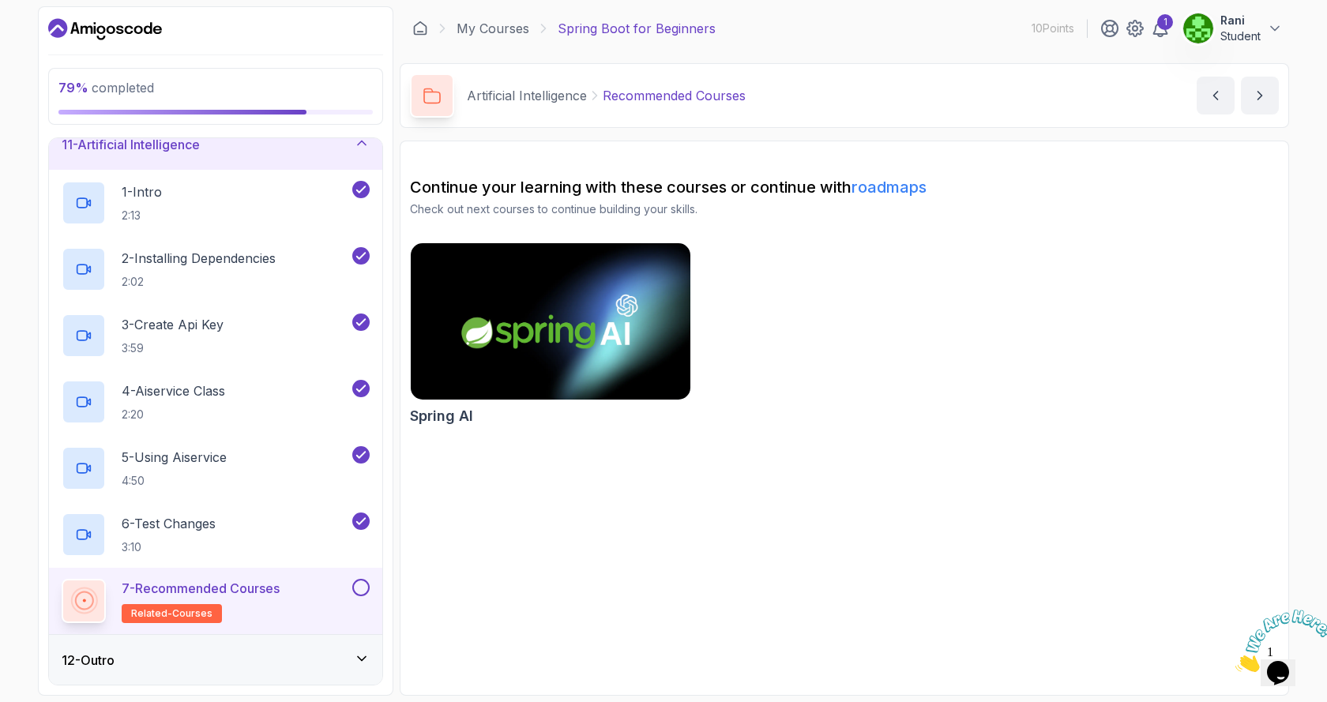
click at [99, 662] on h3 "12 - Outro" at bounding box center [88, 660] width 53 height 19
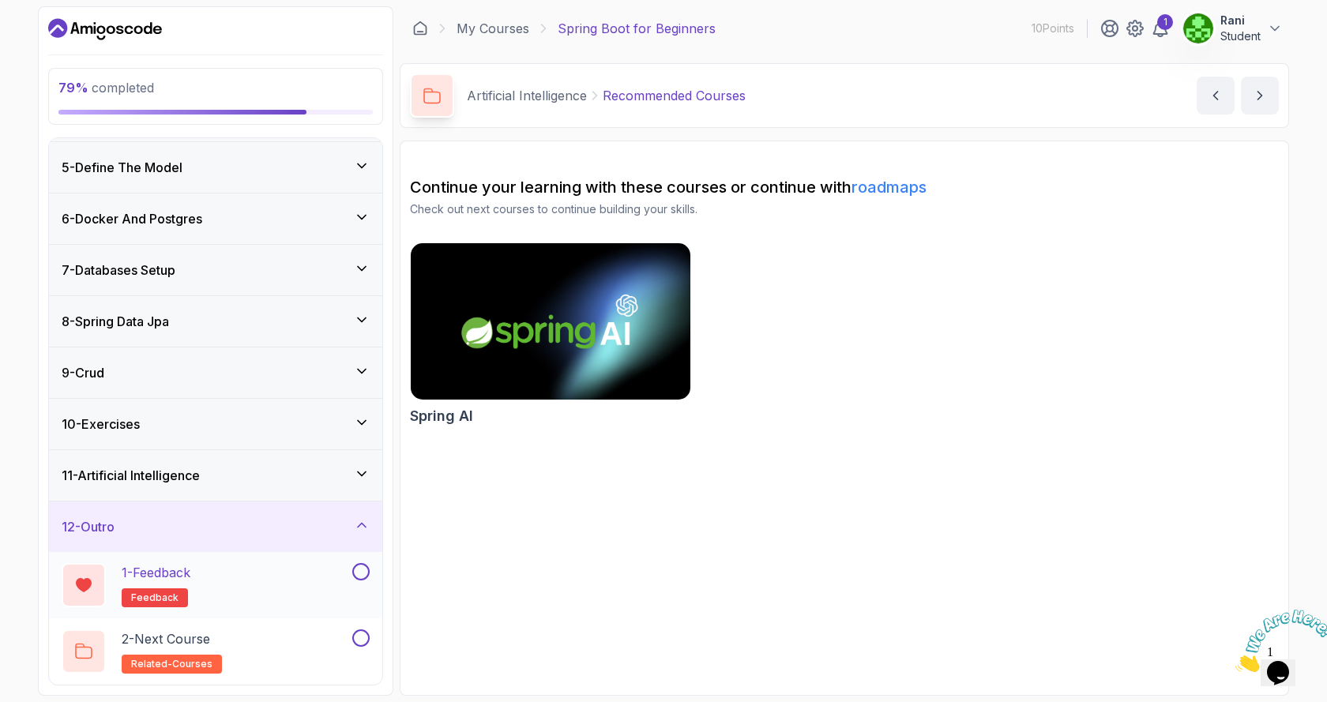
scroll to position [201, 0]
click at [175, 483] on h3 "11 - Artificial Intelligence" at bounding box center [131, 475] width 138 height 19
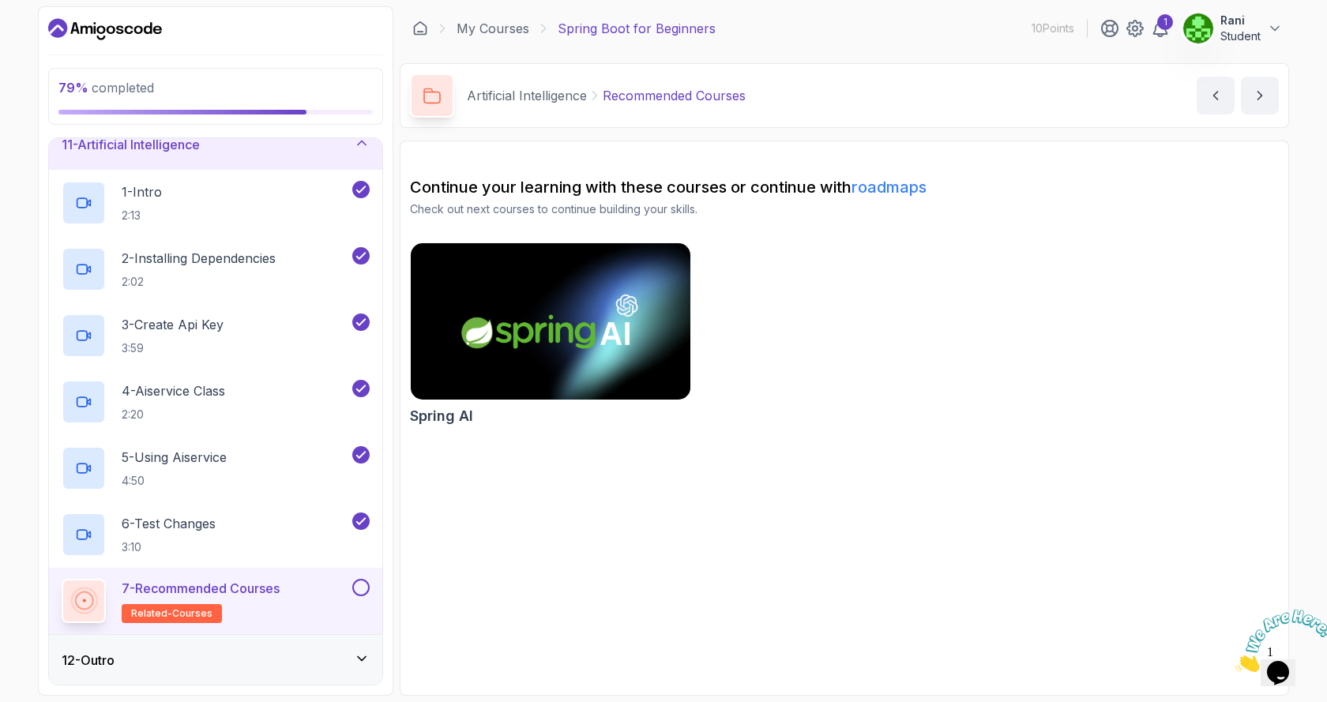
scroll to position [532, 0]
